Goal: Find specific page/section: Find specific page/section

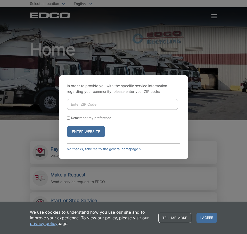
click at [120, 108] on input "Enter ZIP Code" at bounding box center [122, 104] width 111 height 11
type input "92028"
click at [67, 126] on button "Enter Website" at bounding box center [86, 131] width 38 height 11
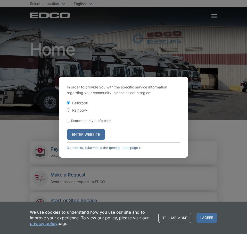
click at [99, 138] on button "Enter Website" at bounding box center [86, 134] width 38 height 11
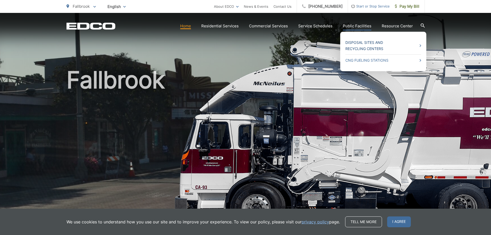
click at [243, 43] on link "Disposal Sites and Recycling Centers" at bounding box center [383, 45] width 76 height 12
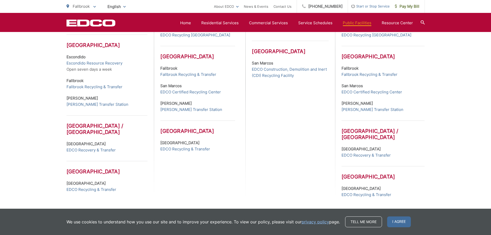
scroll to position [199, 0]
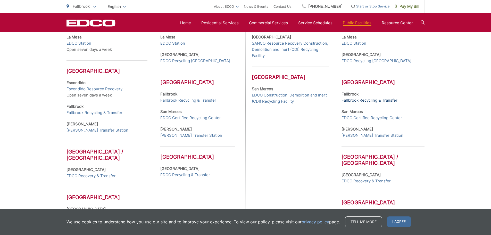
click at [381, 100] on link "Fallbrook Recycling & Transfer" at bounding box center [369, 100] width 56 height 6
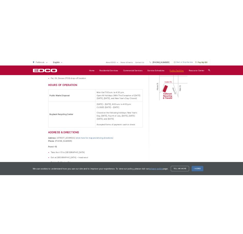
scroll to position [258, 0]
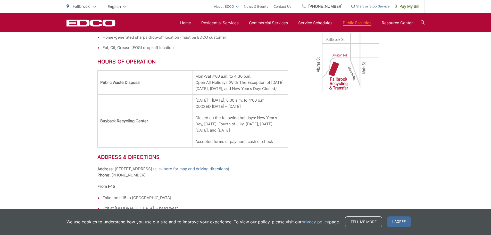
drag, startPoint x: 436, startPoint y: 110, endPoint x: 432, endPoint y: 105, distance: 6.6
click at [434, 109] on div "Fallbrook Recycling and Transfer For North County residents and businesses, Fal…" at bounding box center [245, 53] width 491 height 417
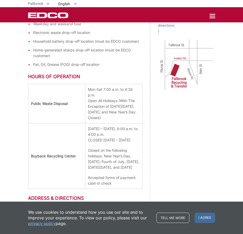
scroll to position [232, 0]
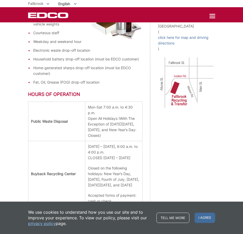
scroll to position [206, 0]
